Goal: Transaction & Acquisition: Download file/media

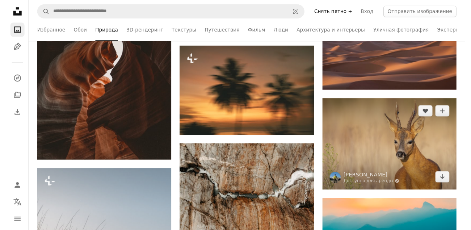
scroll to position [11554, 0]
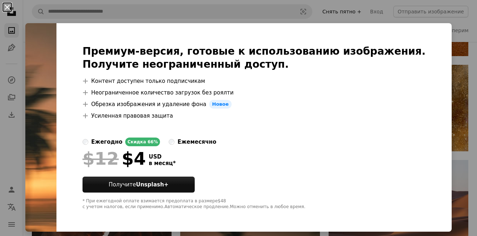
drag, startPoint x: 7, startPoint y: 7, endPoint x: 285, endPoint y: 117, distance: 299.3
click at [7, 7] on button "An X shape" at bounding box center [7, 7] width 9 height 9
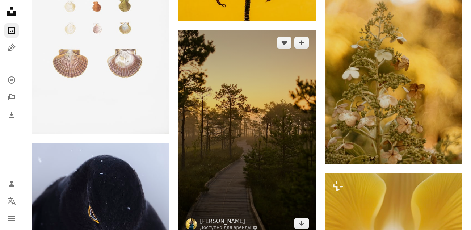
scroll to position [13619, 0]
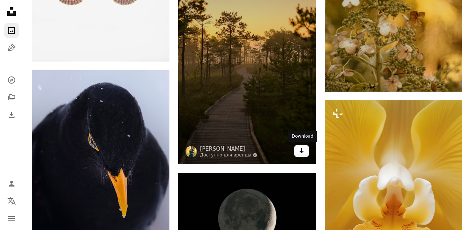
click at [304, 154] on icon "Arrow pointing down" at bounding box center [302, 150] width 6 height 9
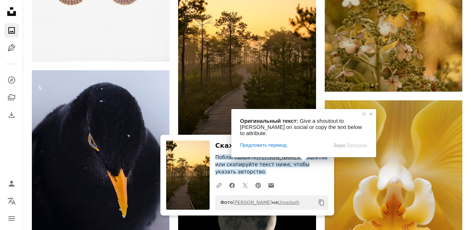
click at [372, 113] on span at bounding box center [371, 113] width 7 height 7
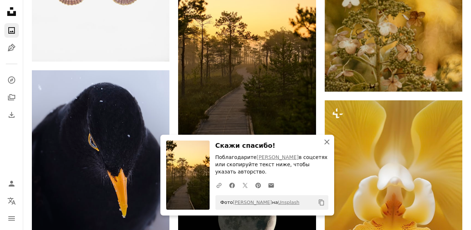
click at [326, 141] on icon "button" at bounding box center [327, 141] width 5 height 5
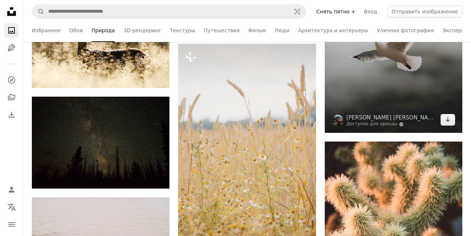
scroll to position [15756, 0]
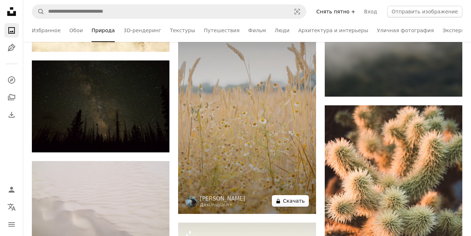
click at [281, 202] on icon "A lock" at bounding box center [278, 200] width 5 height 5
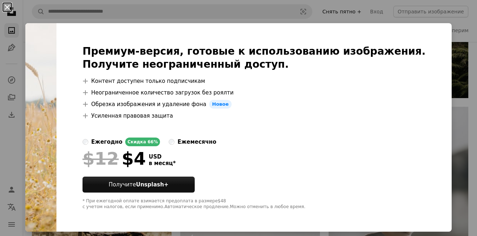
click at [5, 6] on button "An X shape" at bounding box center [7, 7] width 9 height 9
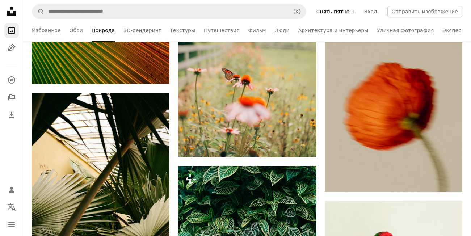
scroll to position [17349, 0]
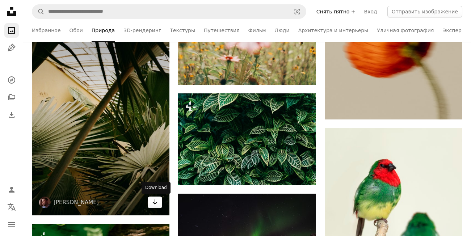
click at [153, 206] on icon "Arrow pointing down" at bounding box center [155, 202] width 6 height 9
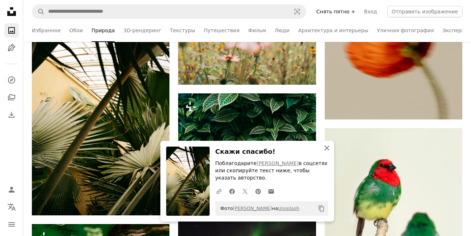
click at [326, 147] on icon "An X shape" at bounding box center [327, 148] width 9 height 9
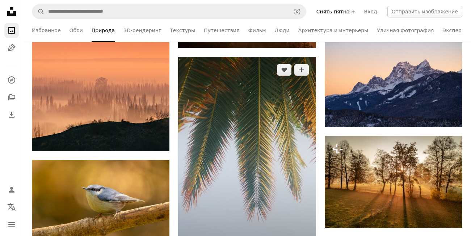
scroll to position [24774, 0]
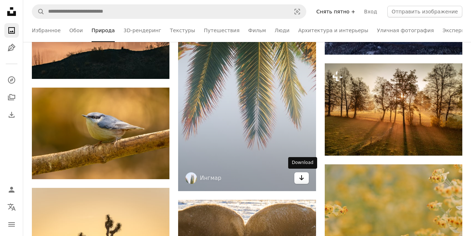
click at [301, 178] on icon "Скачать" at bounding box center [301, 177] width 5 height 5
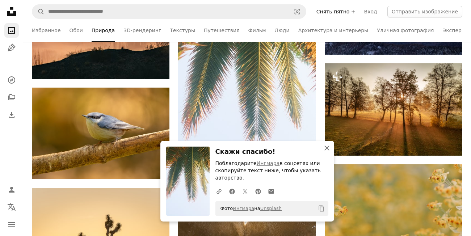
click at [325, 149] on icon "An X shape" at bounding box center [327, 148] width 9 height 9
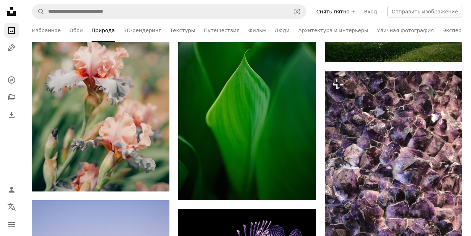
scroll to position [26151, 0]
